Goal: Information Seeking & Learning: Stay updated

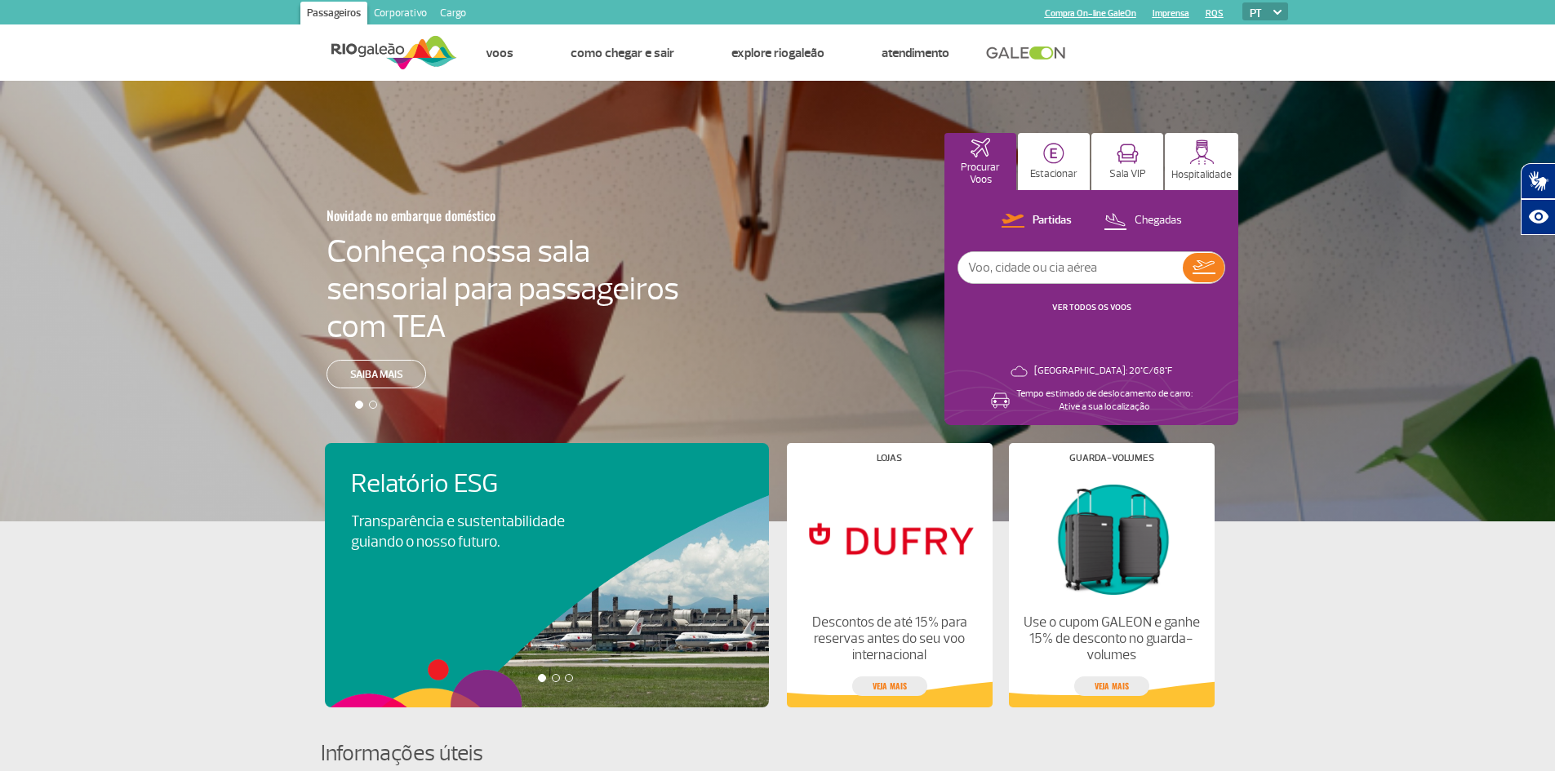
click at [1087, 305] on link "VER TODOS OS VOOS" at bounding box center [1091, 307] width 79 height 11
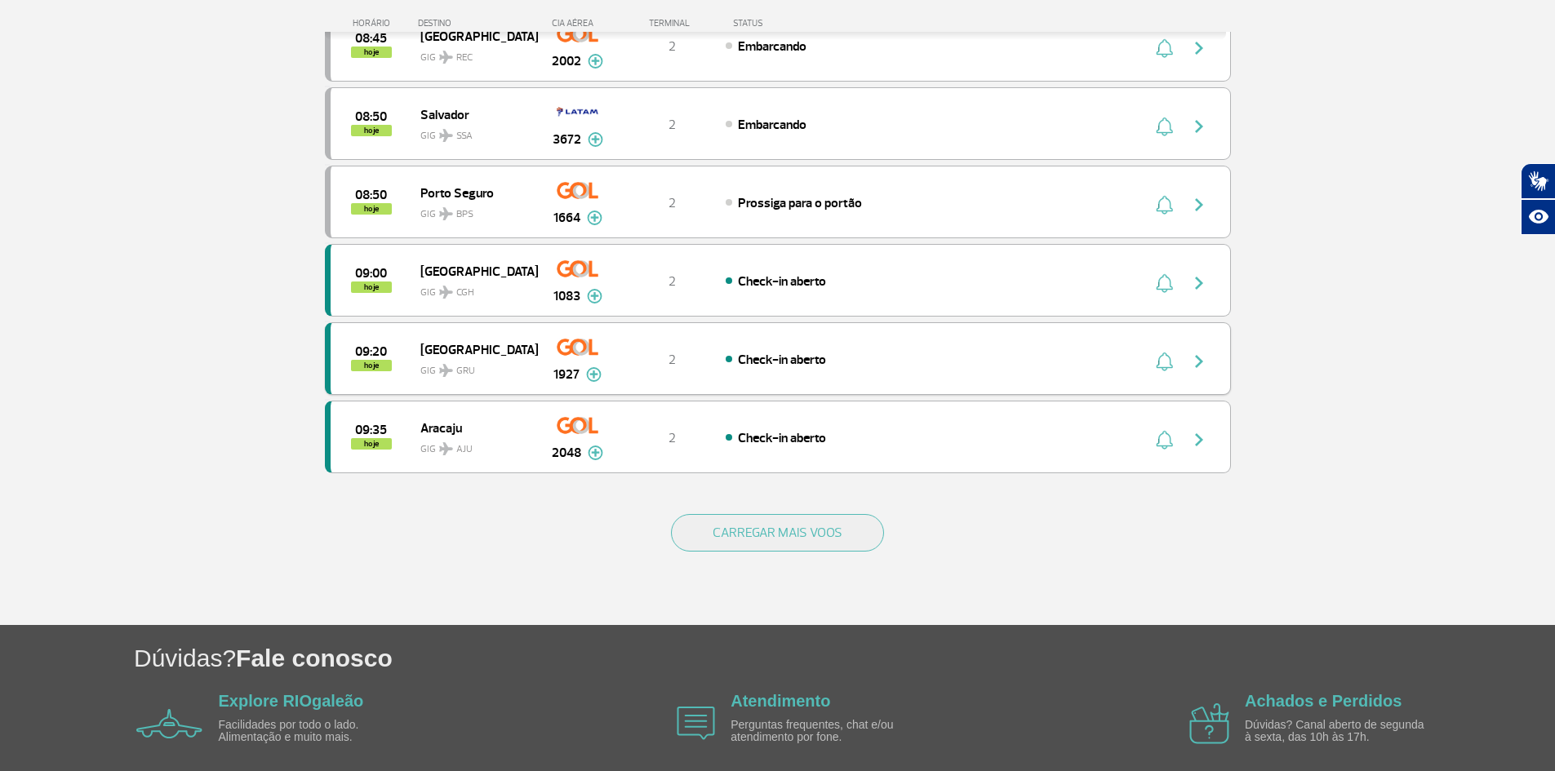
scroll to position [1440, 0]
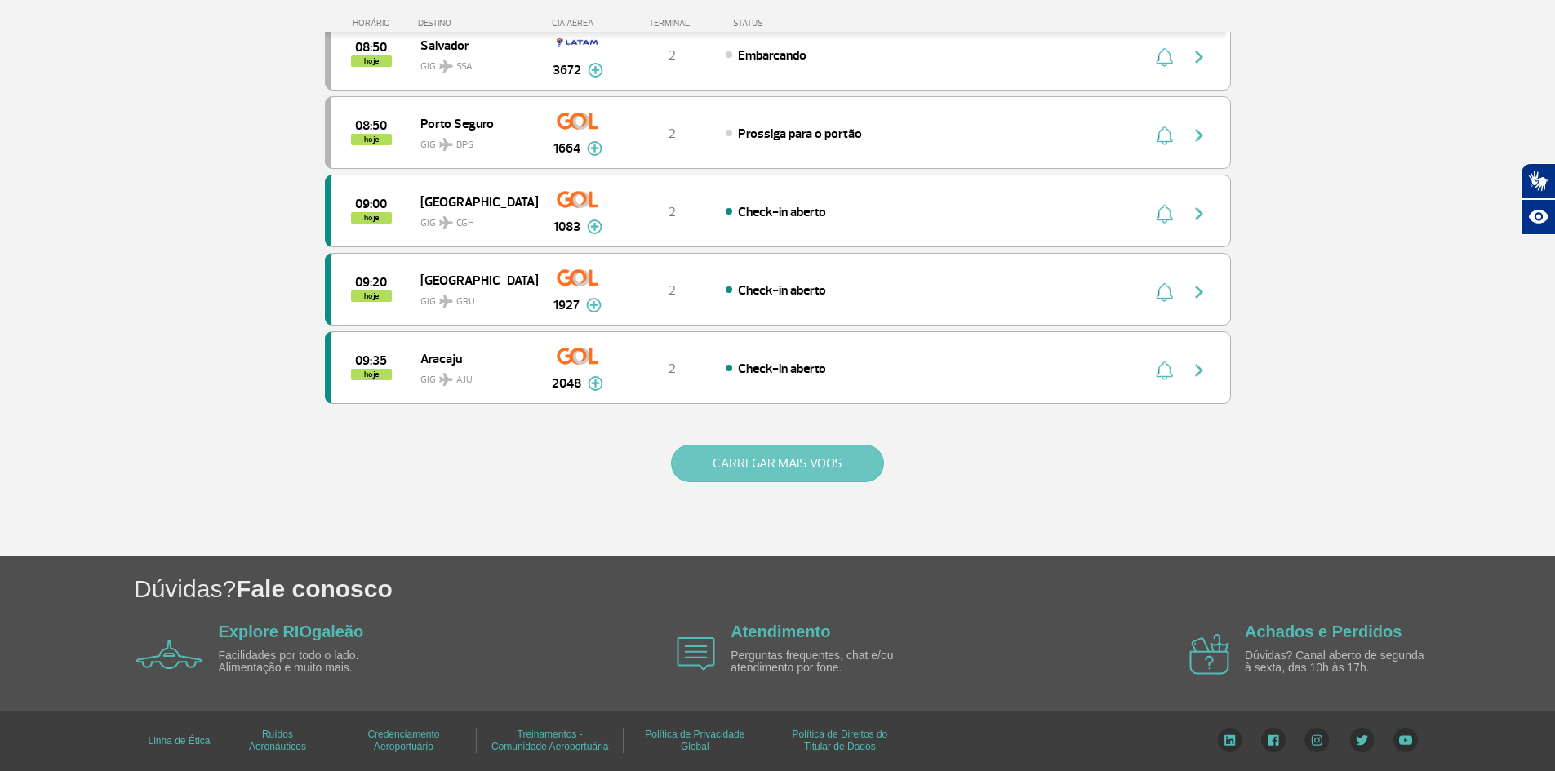
click at [711, 457] on button "CARREGAR MAIS VOOS" at bounding box center [777, 464] width 213 height 38
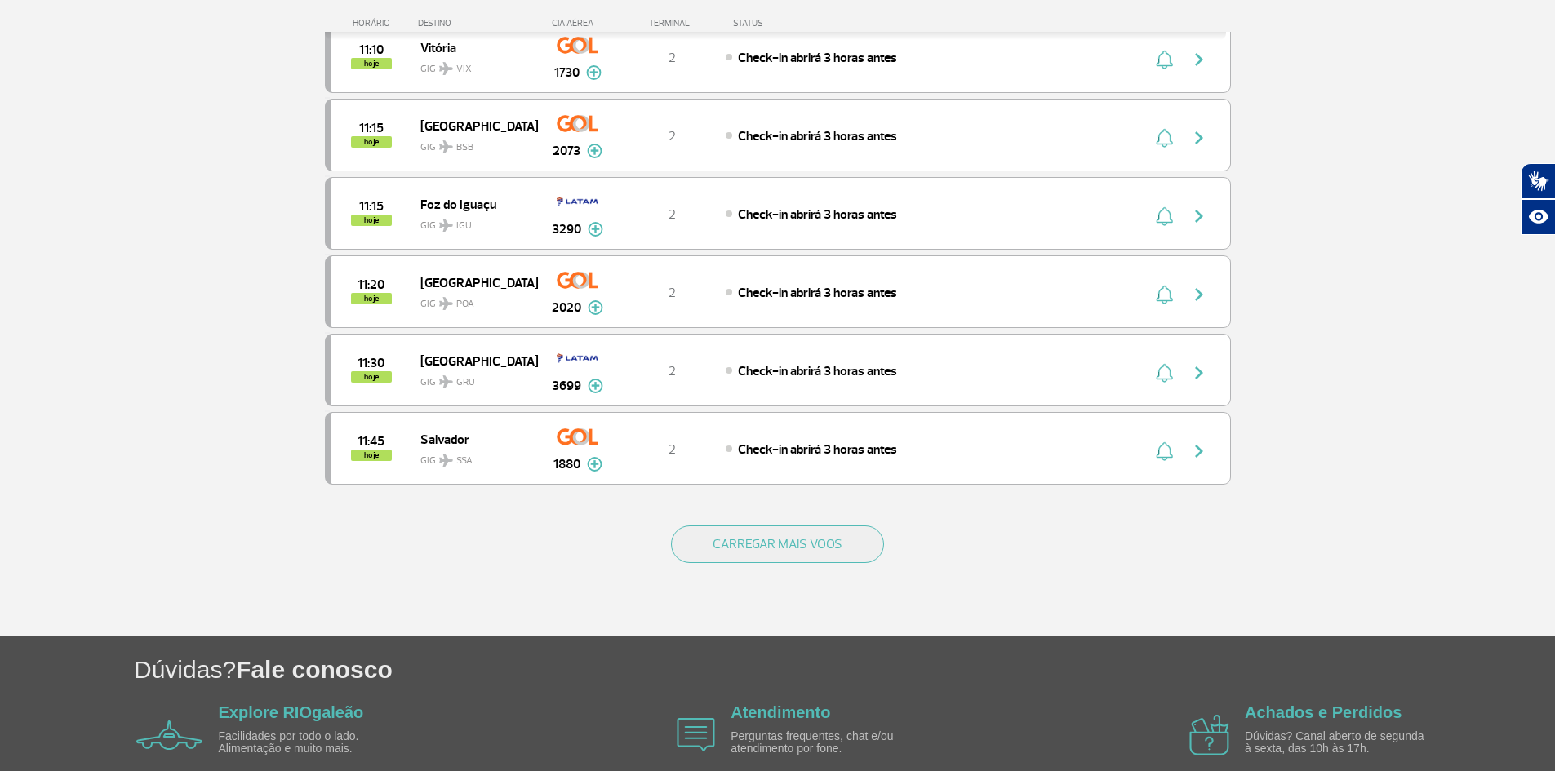
scroll to position [3008, 0]
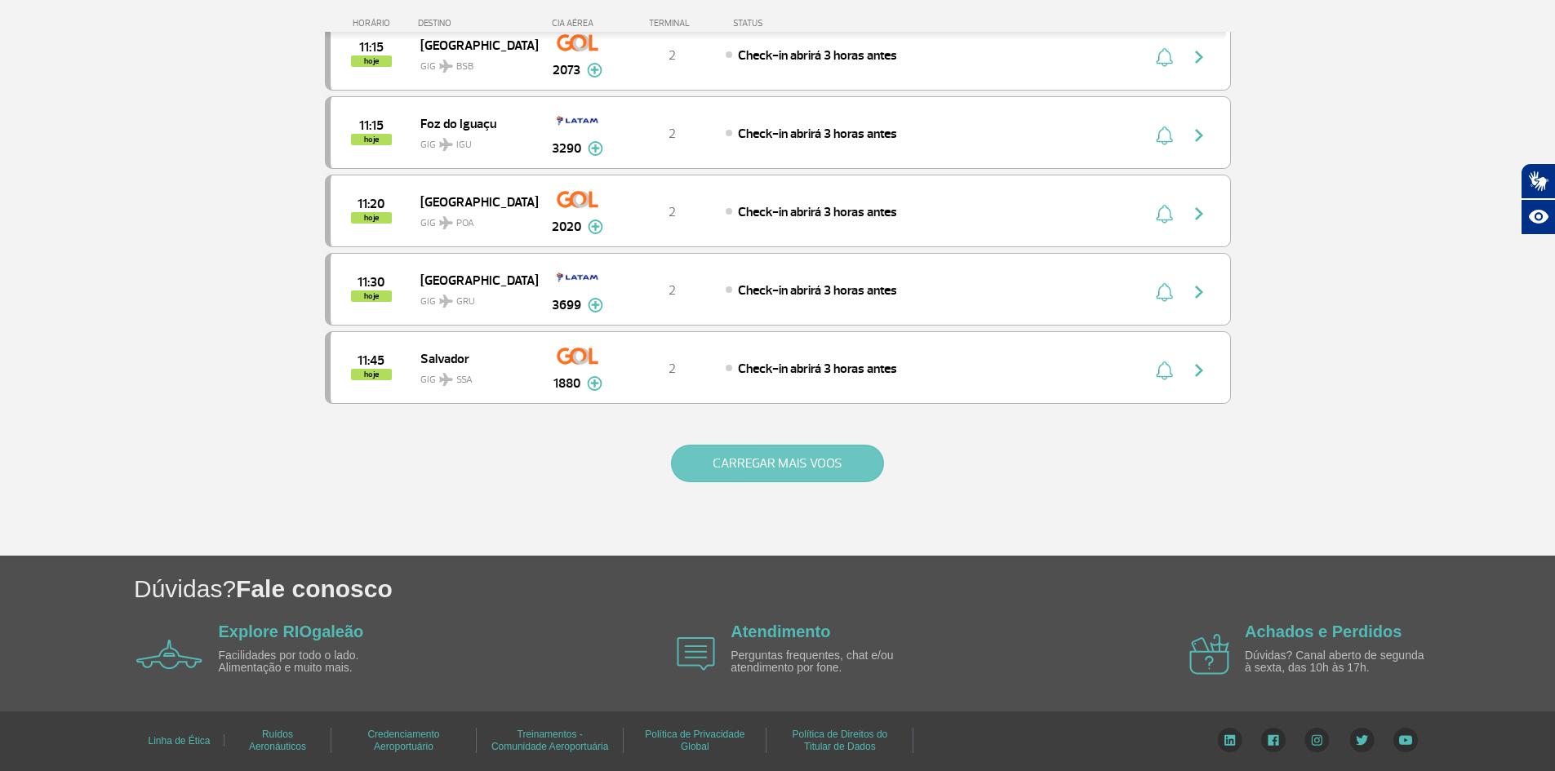
click at [716, 462] on button "CARREGAR MAIS VOOS" at bounding box center [777, 464] width 213 height 38
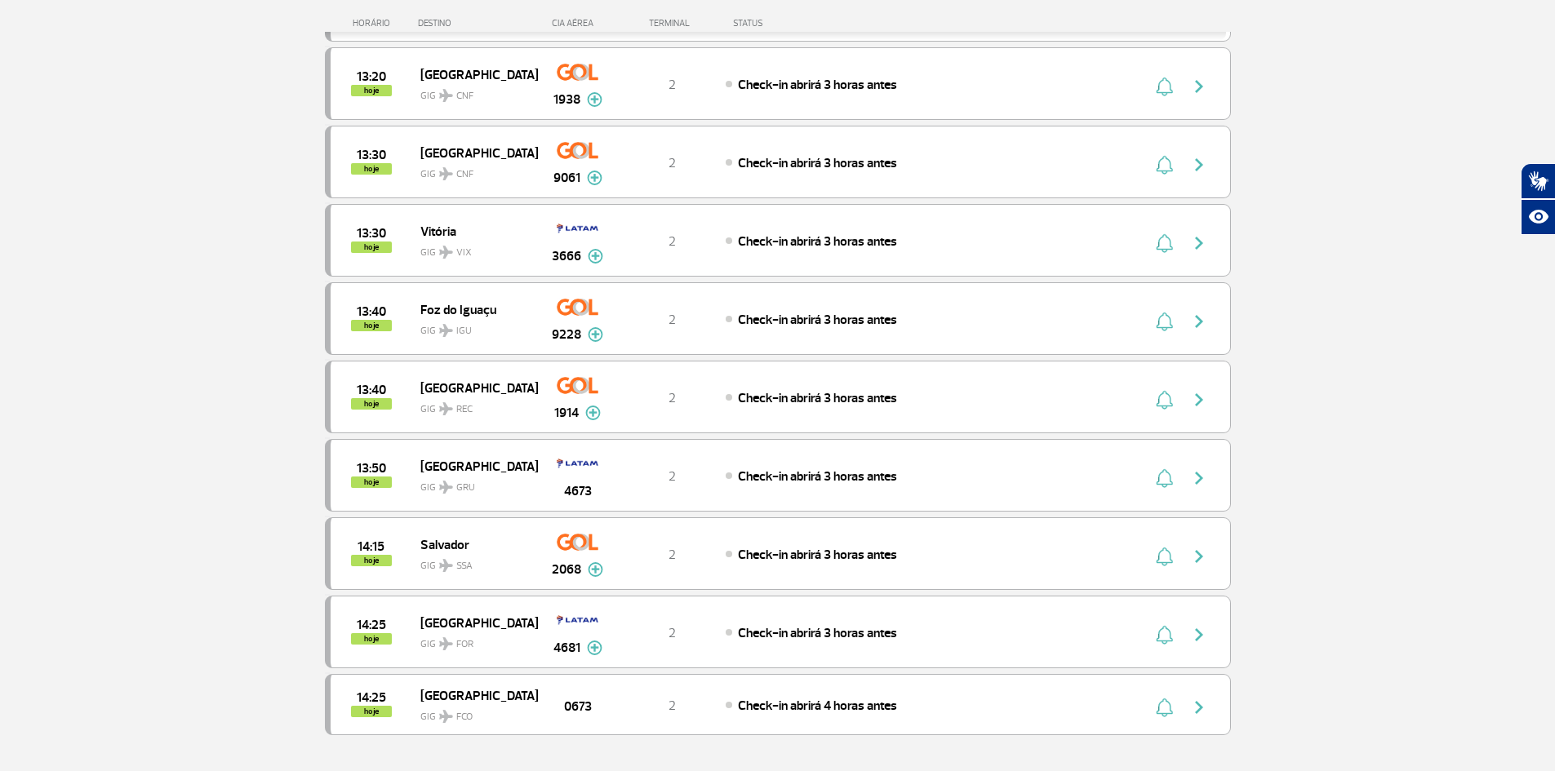
scroll to position [4564, 0]
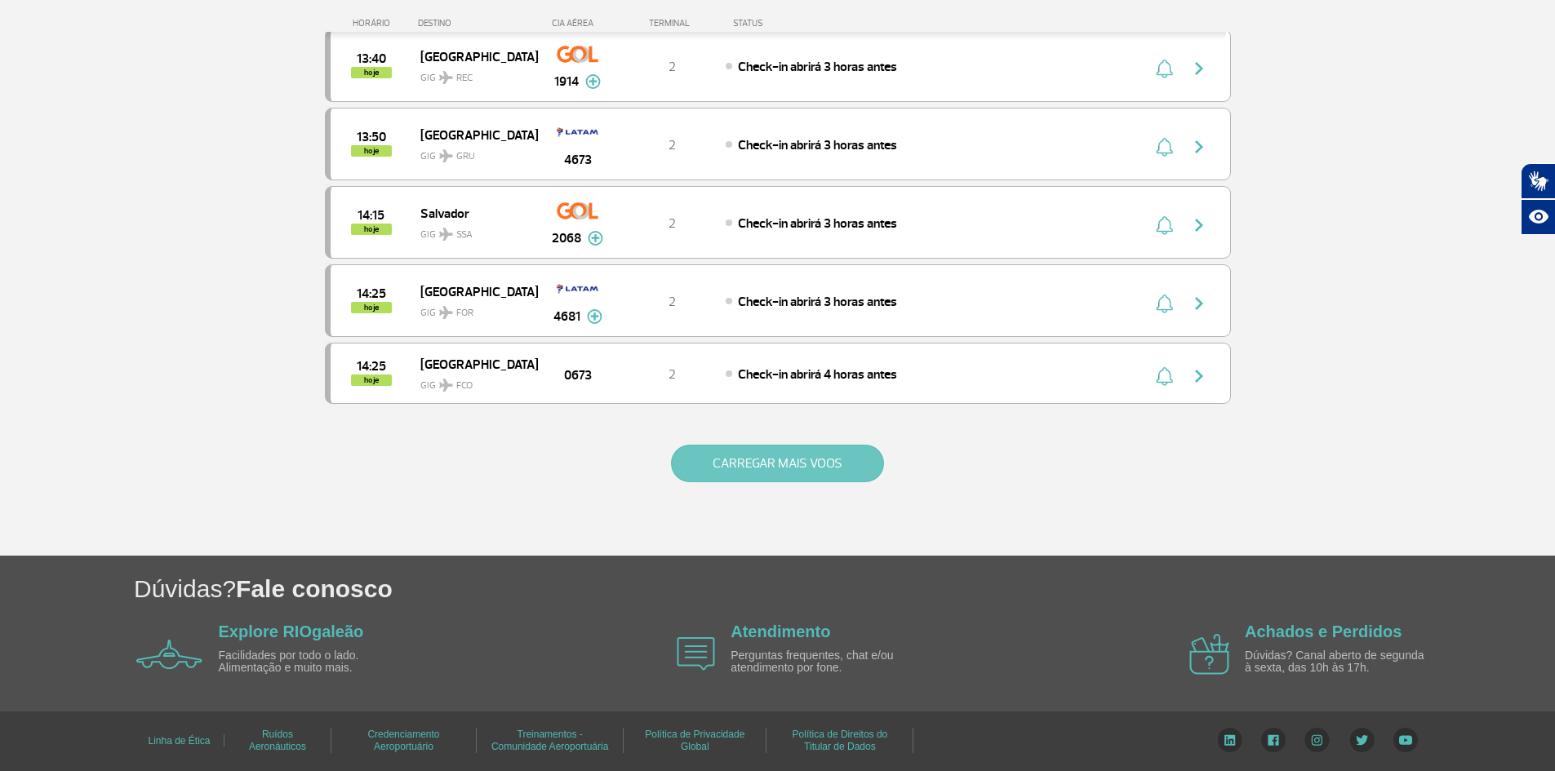
click at [718, 464] on button "CARREGAR MAIS VOOS" at bounding box center [777, 464] width 213 height 38
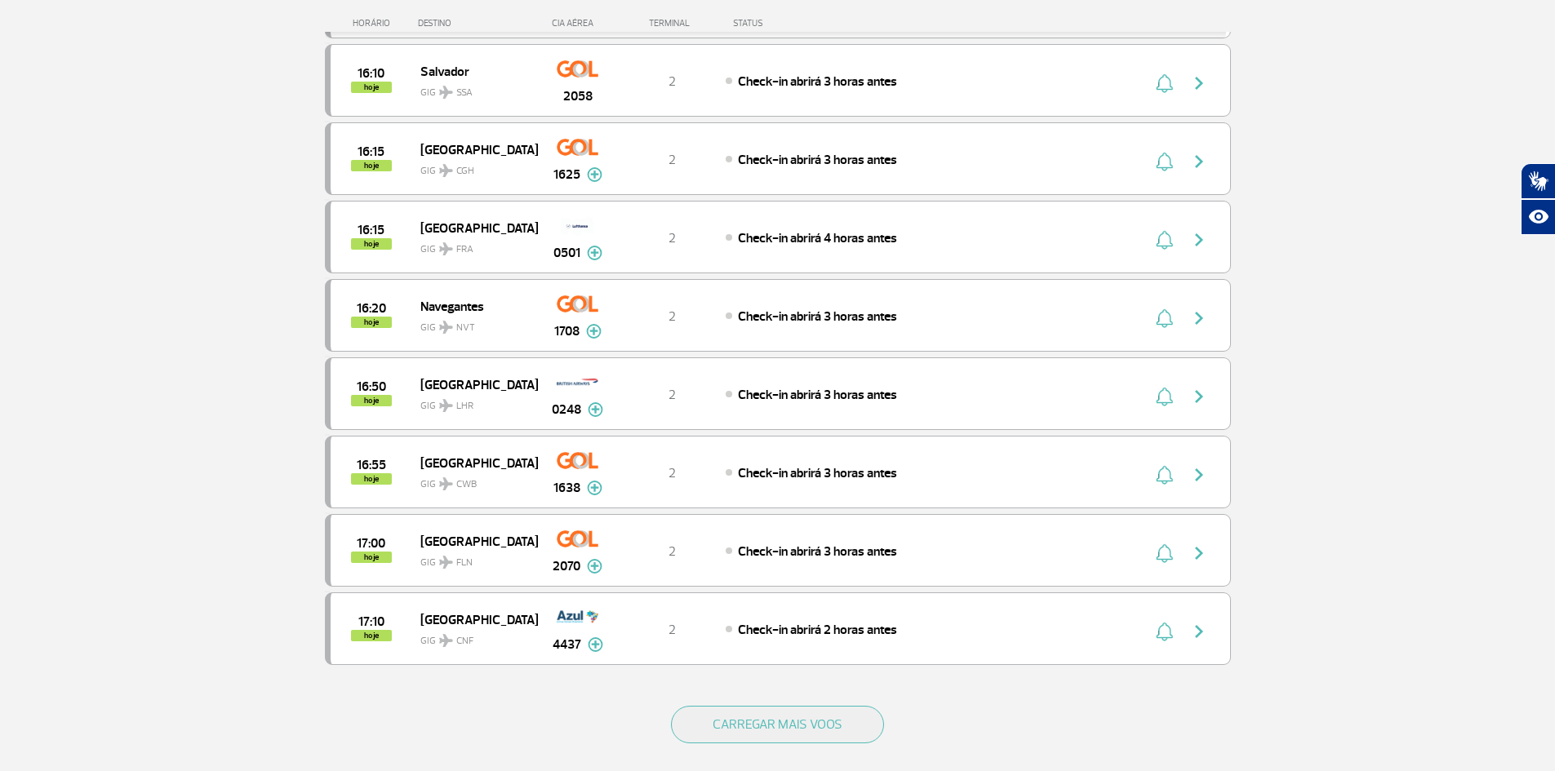
scroll to position [6131, 0]
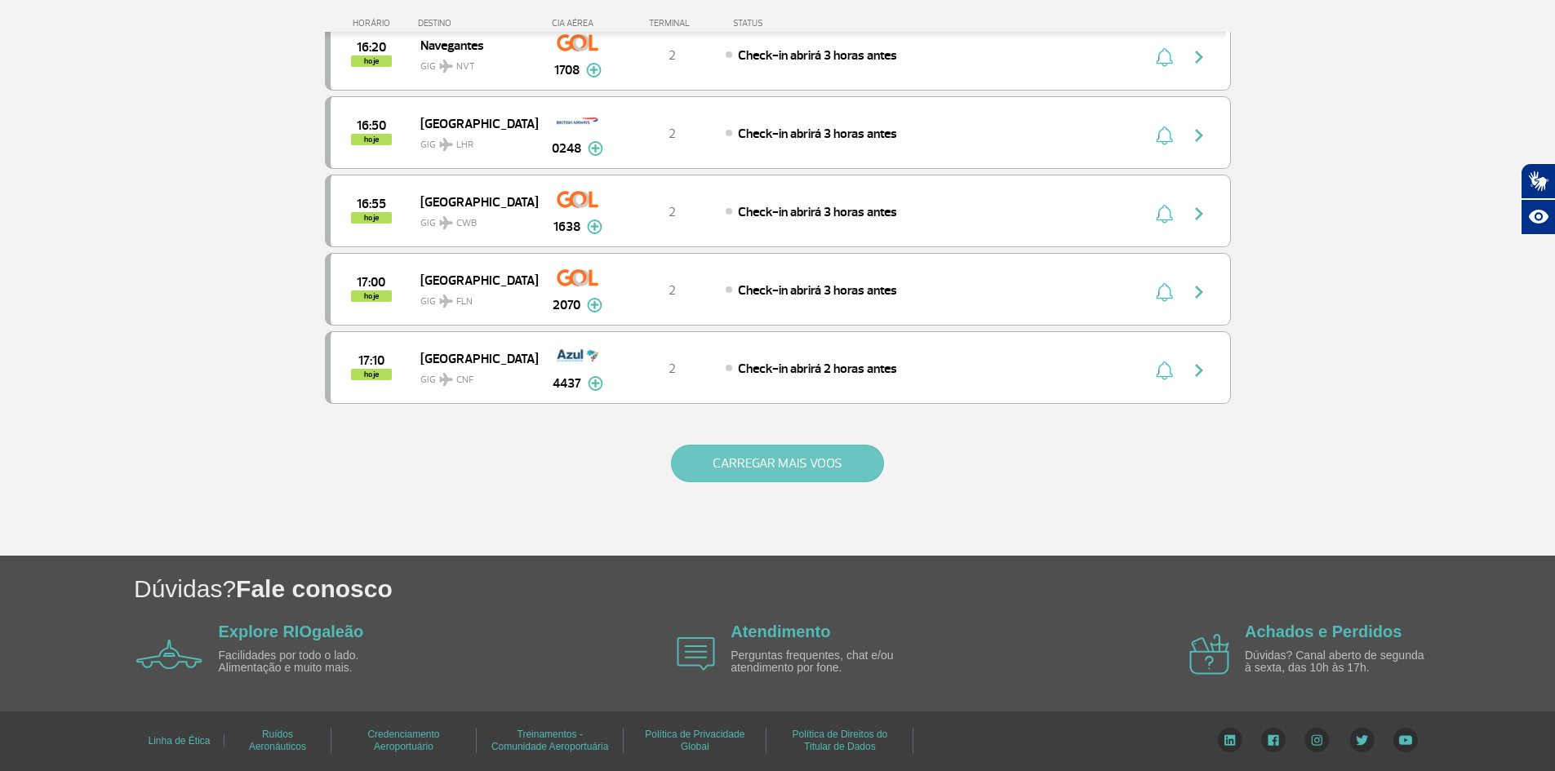
click at [721, 460] on button "CARREGAR MAIS VOOS" at bounding box center [777, 464] width 213 height 38
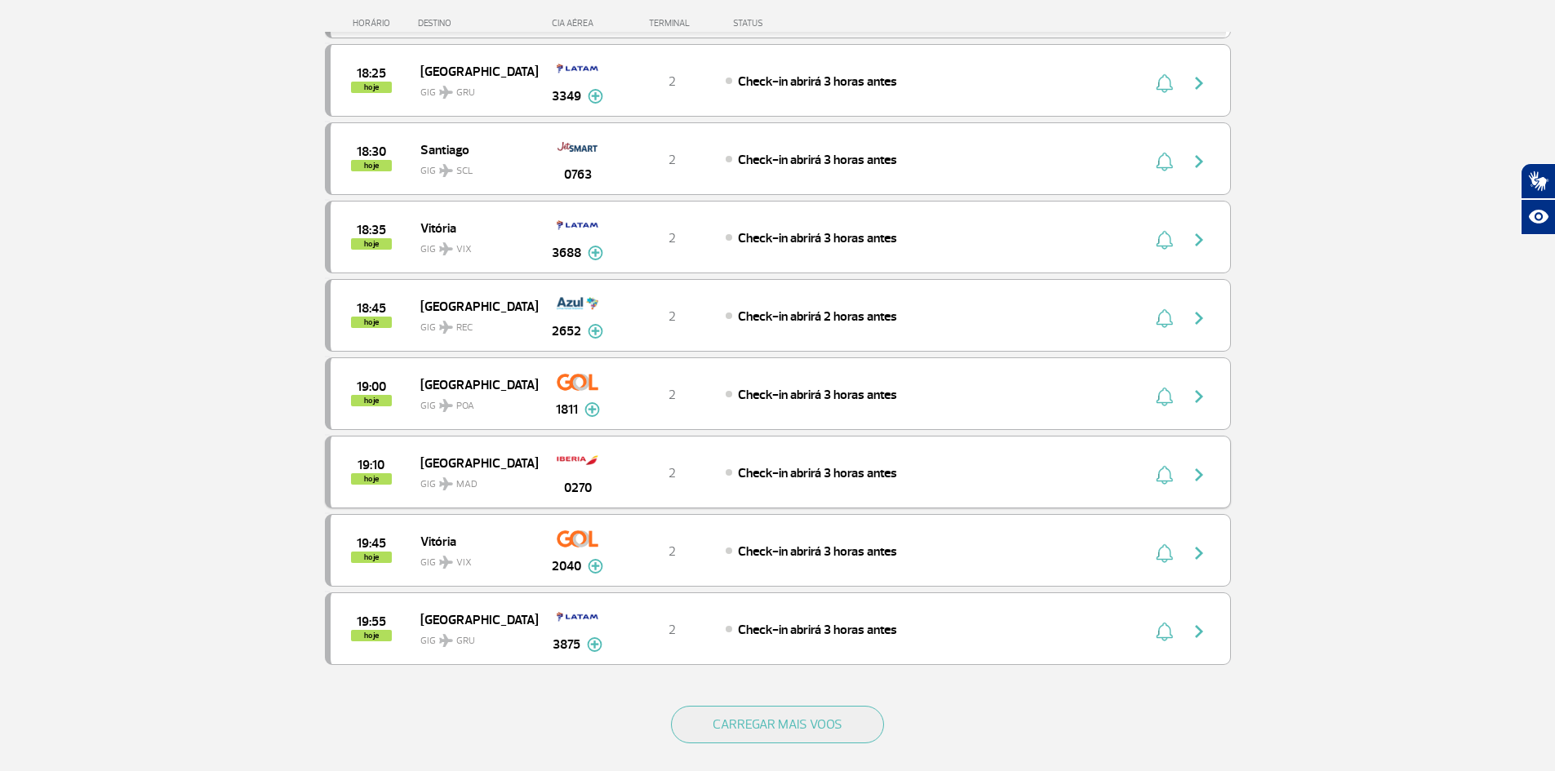
scroll to position [7699, 0]
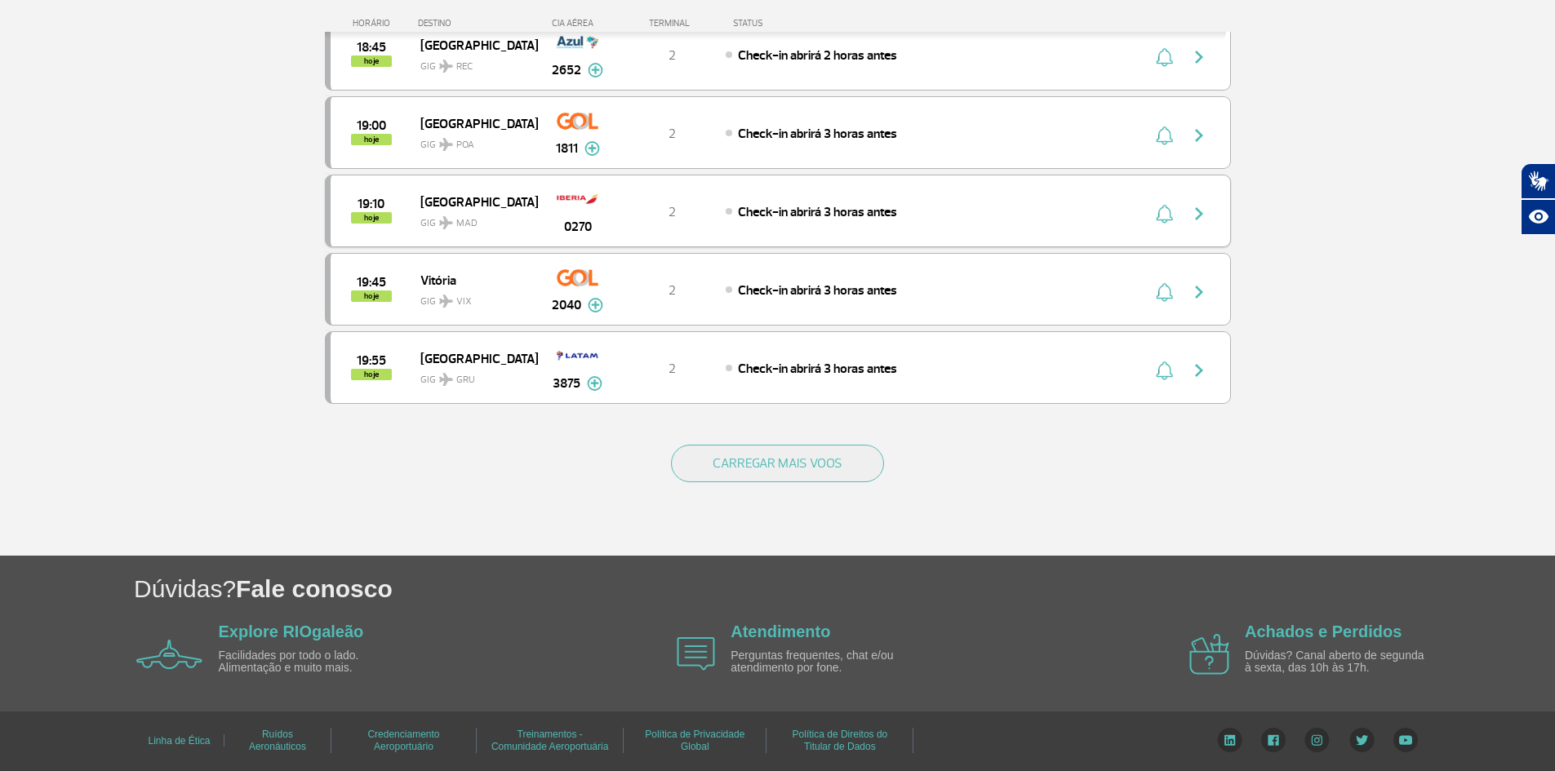
click at [724, 444] on div "CARREGAR MAIS VOOS" at bounding box center [778, 490] width 906 height 131
click at [725, 452] on button "CARREGAR MAIS VOOS" at bounding box center [777, 464] width 213 height 38
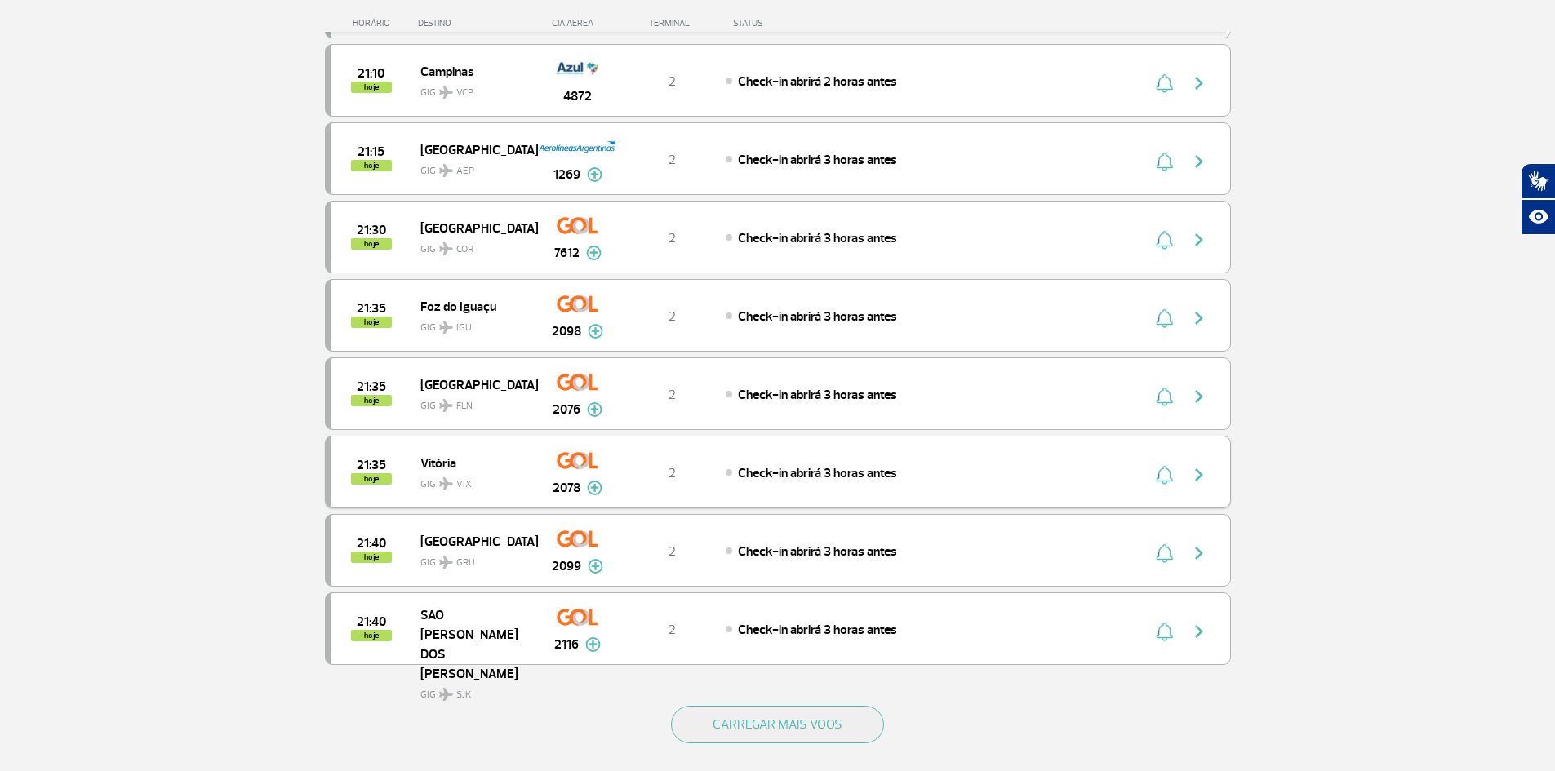
scroll to position [9266, 0]
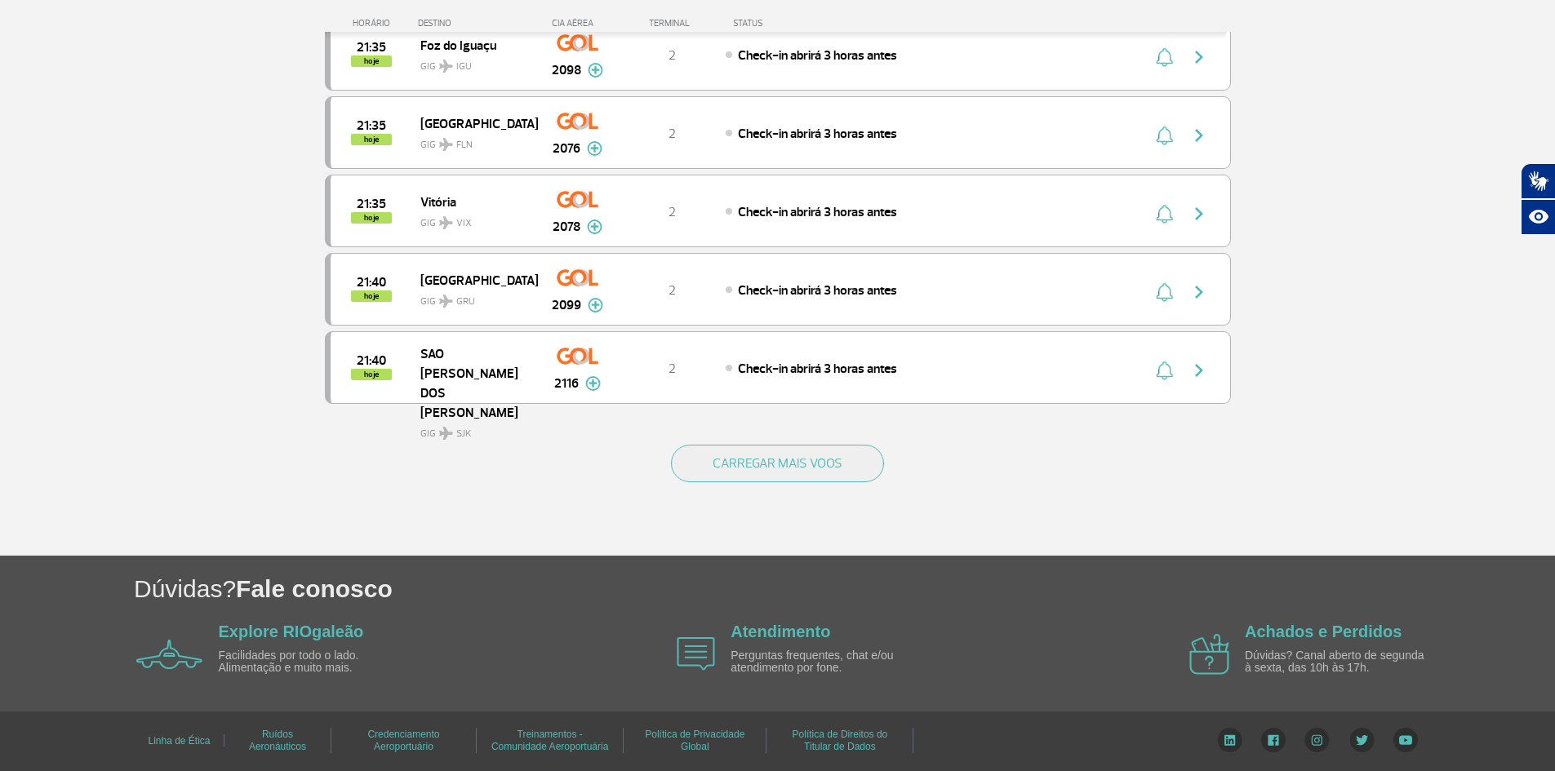
click at [725, 441] on div "CARREGAR MAIS VOOS" at bounding box center [778, 490] width 906 height 131
click at [726, 464] on button "CARREGAR MAIS VOOS" at bounding box center [777, 464] width 213 height 38
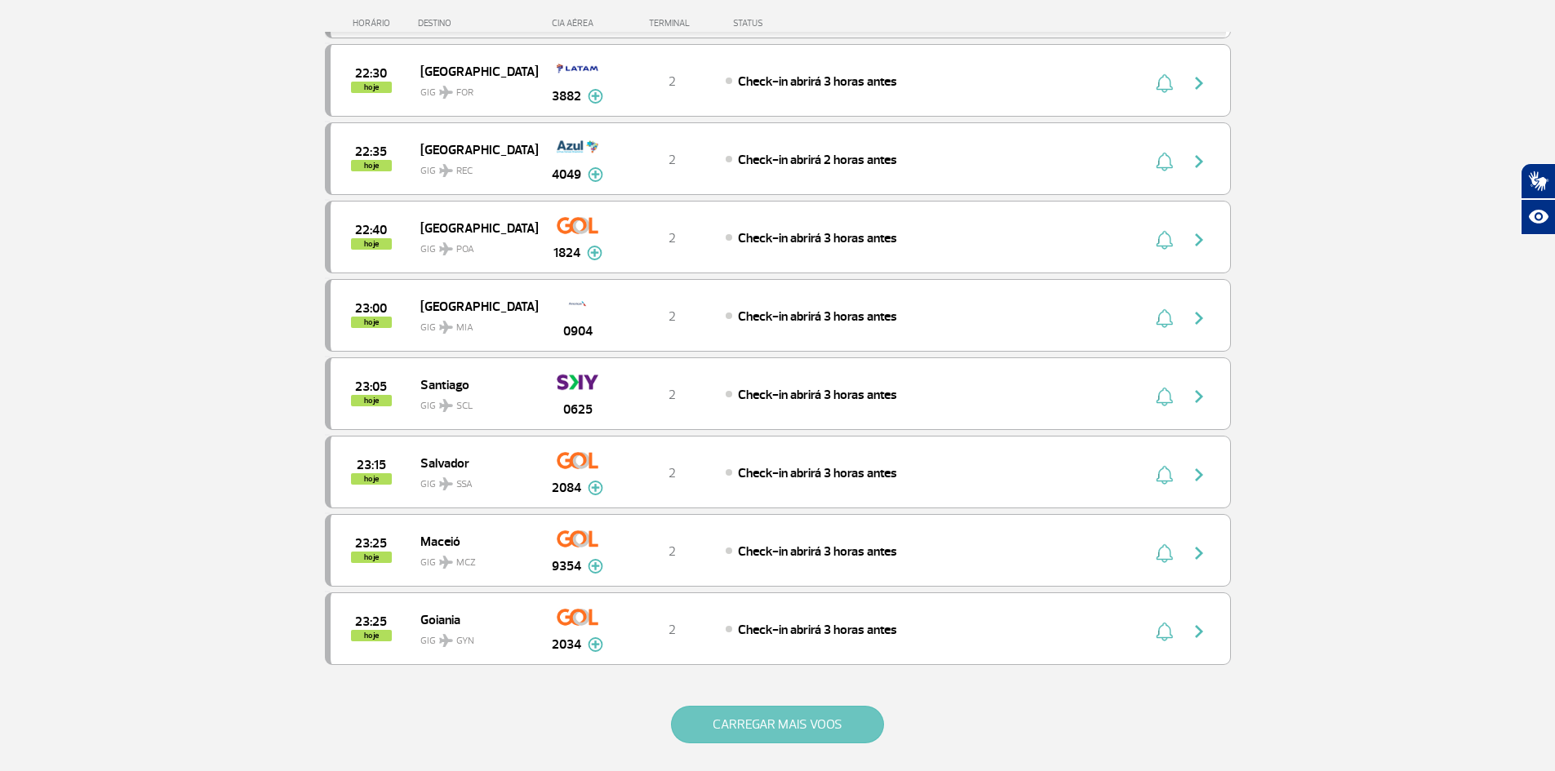
scroll to position [10834, 0]
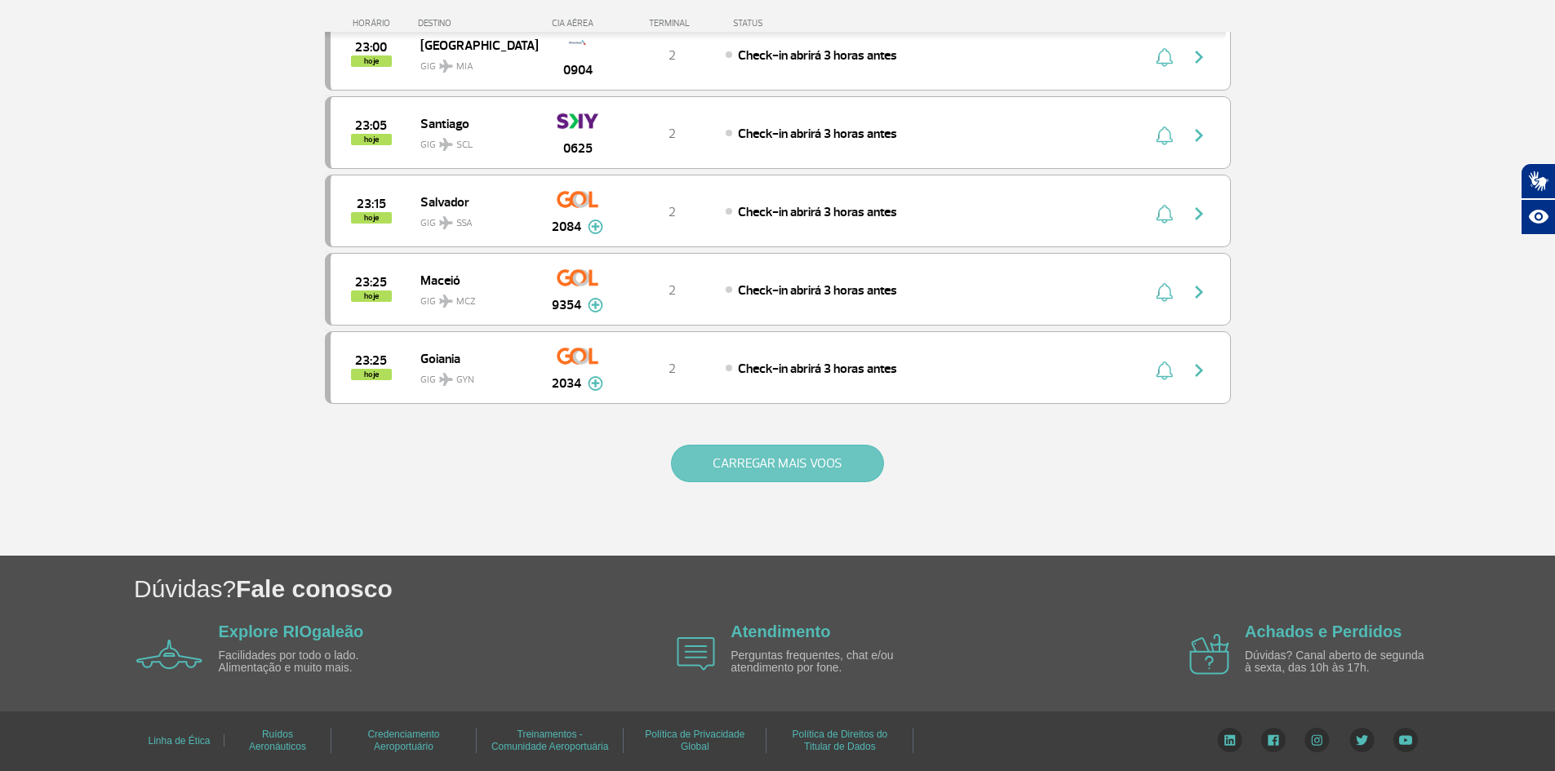
click at [728, 473] on button "CARREGAR MAIS VOOS" at bounding box center [777, 464] width 213 height 38
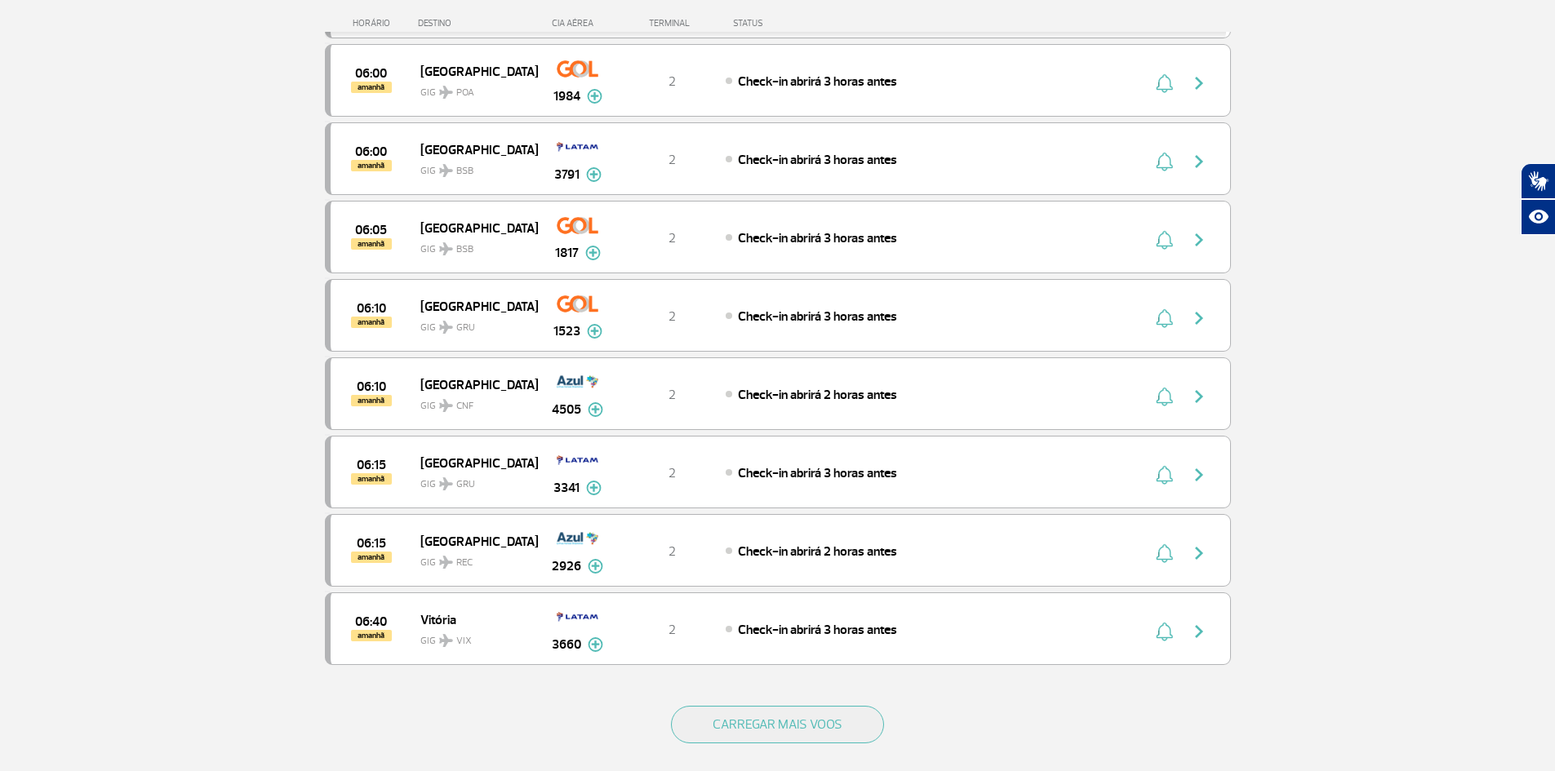
scroll to position [12401, 0]
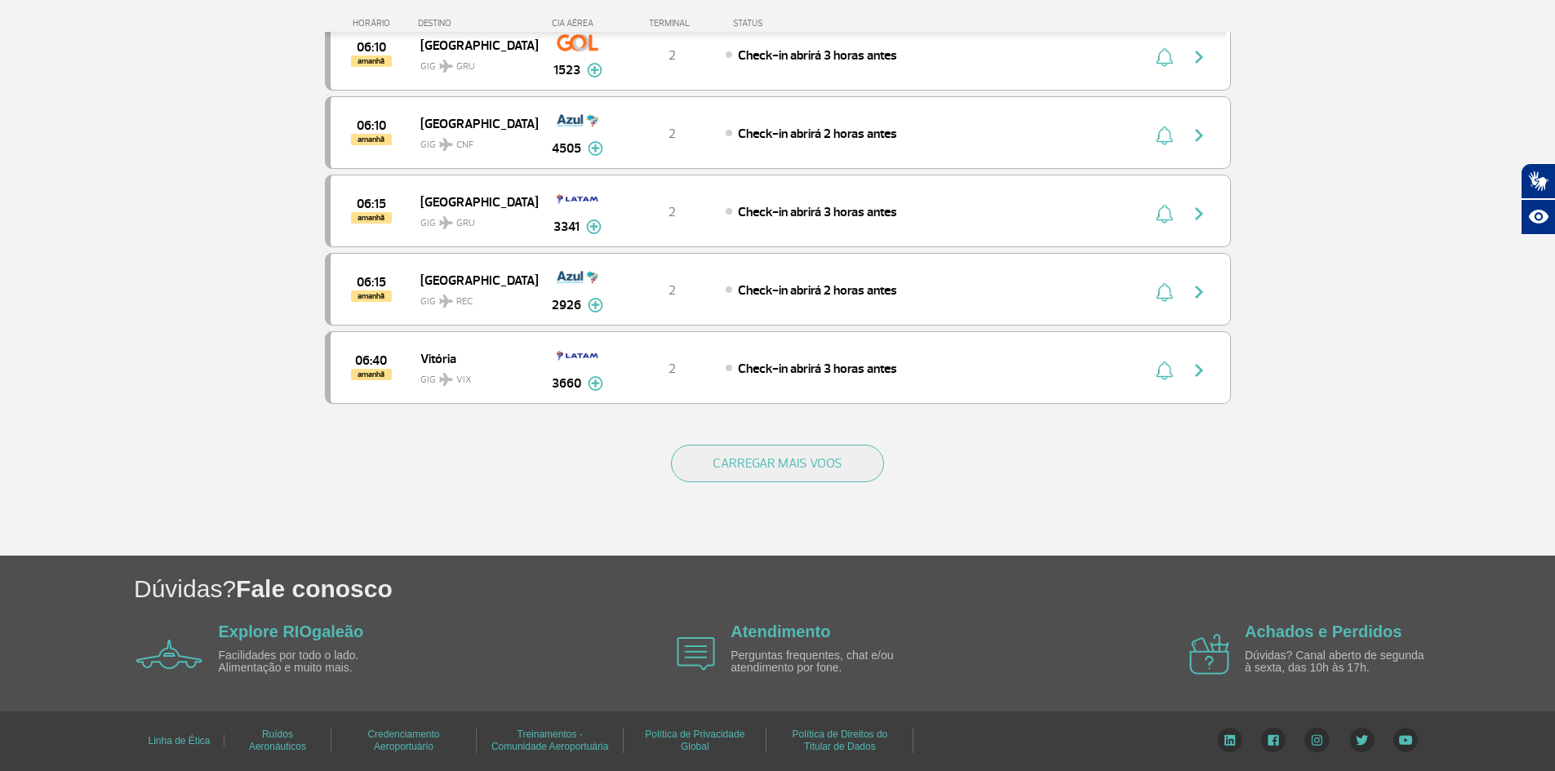
click at [731, 458] on button "CARREGAR MAIS VOOS" at bounding box center [777, 464] width 213 height 38
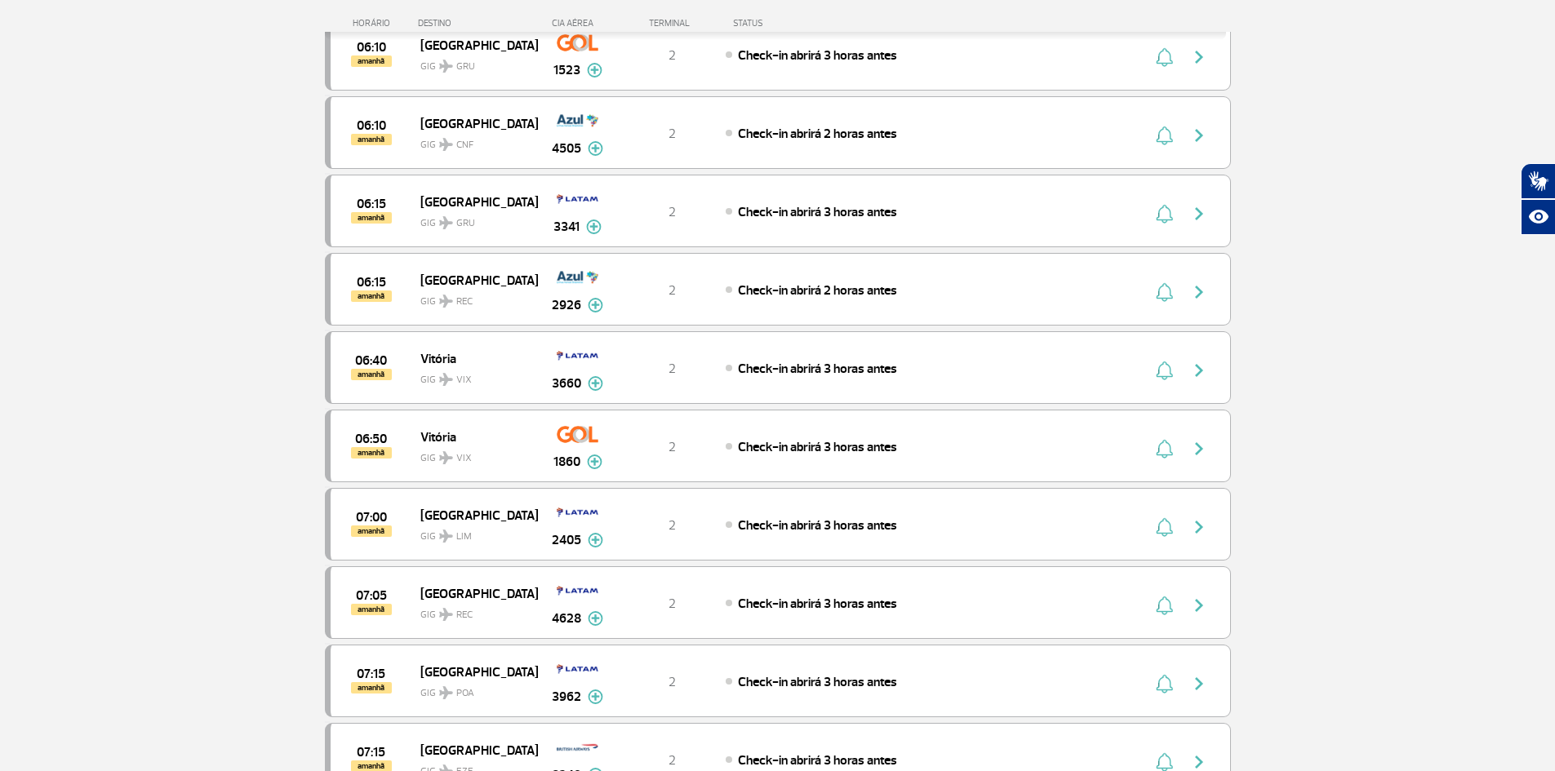
scroll to position [12929, 0]
